Goal: Task Accomplishment & Management: Use online tool/utility

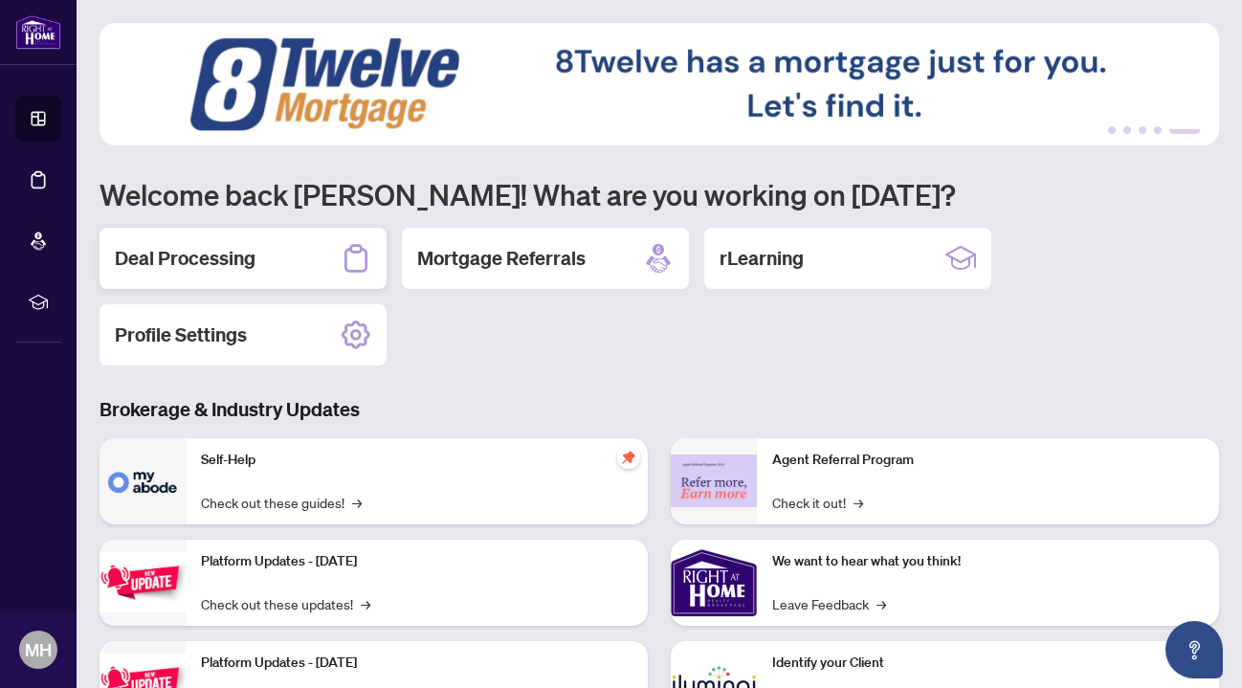
click at [189, 256] on h2 "Deal Processing" at bounding box center [185, 258] width 141 height 27
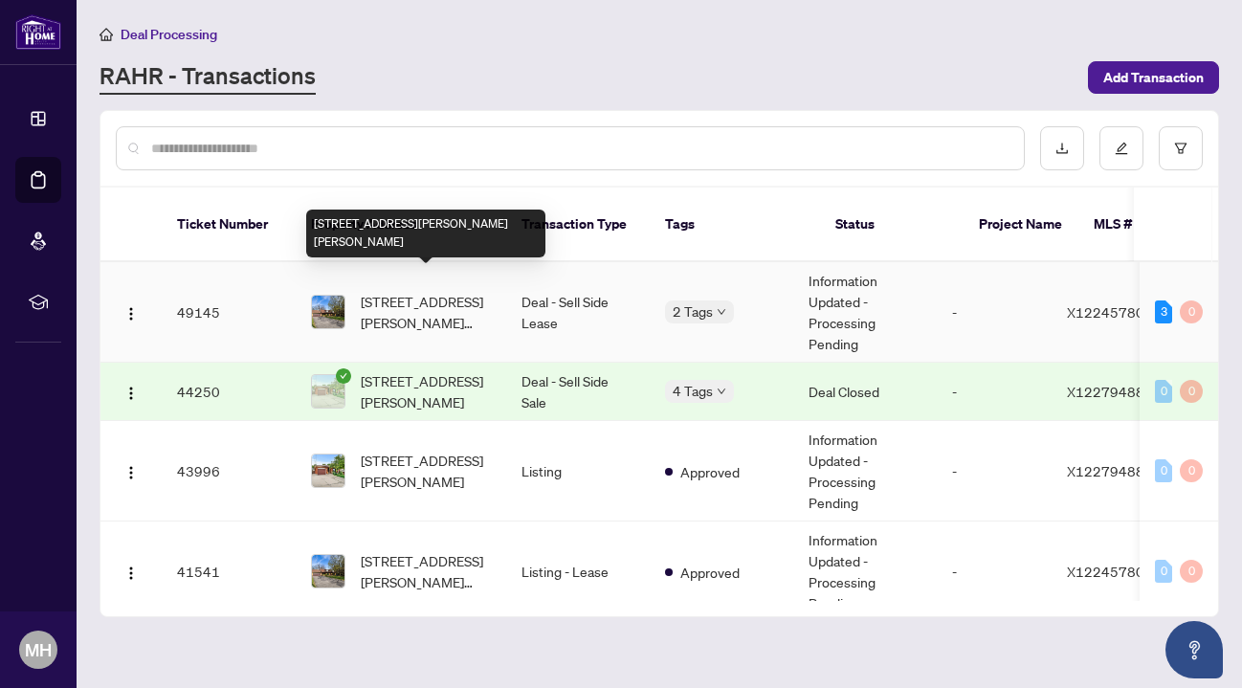
click at [422, 293] on span "[STREET_ADDRESS][PERSON_NAME][PERSON_NAME]" at bounding box center [426, 312] width 130 height 42
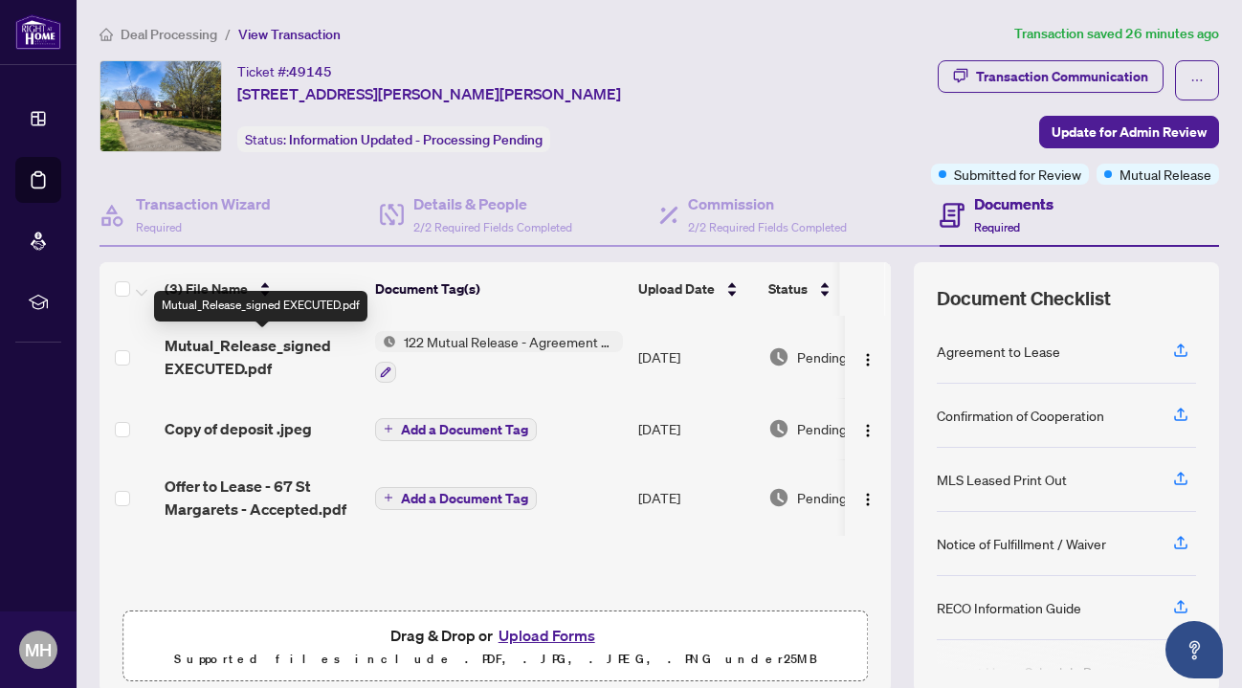
click at [224, 348] on span "Mutual_Release_signed EXECUTED.pdf" at bounding box center [262, 357] width 195 height 46
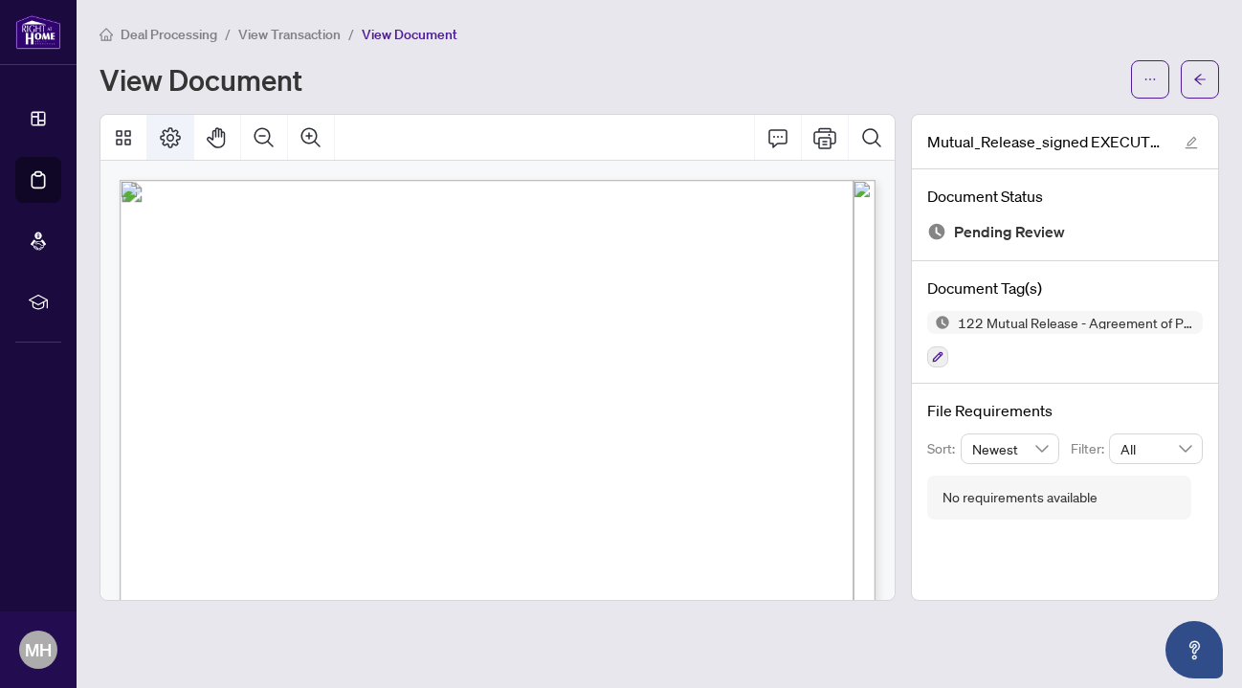
click at [171, 144] on icon "Page Layout" at bounding box center [170, 137] width 23 height 23
click at [1152, 81] on icon "ellipsis" at bounding box center [1149, 79] width 13 height 13
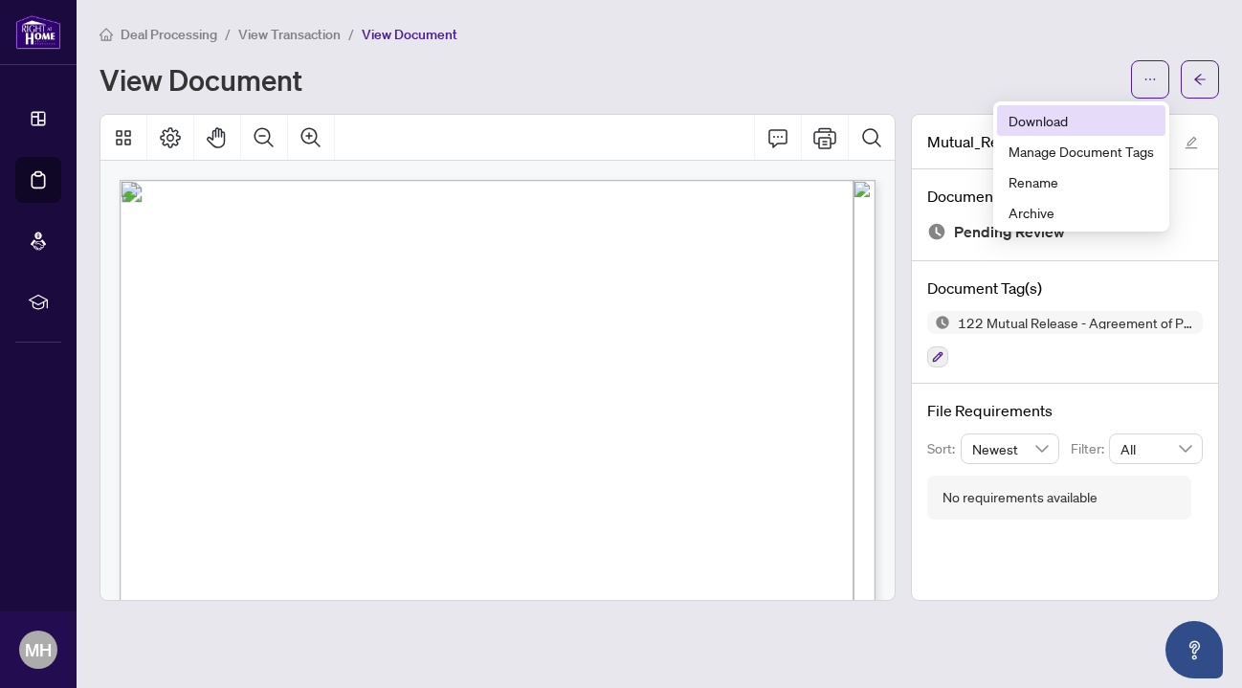
click at [1063, 115] on span "Download" at bounding box center [1081, 120] width 145 height 21
